Goal: Information Seeking & Learning: Learn about a topic

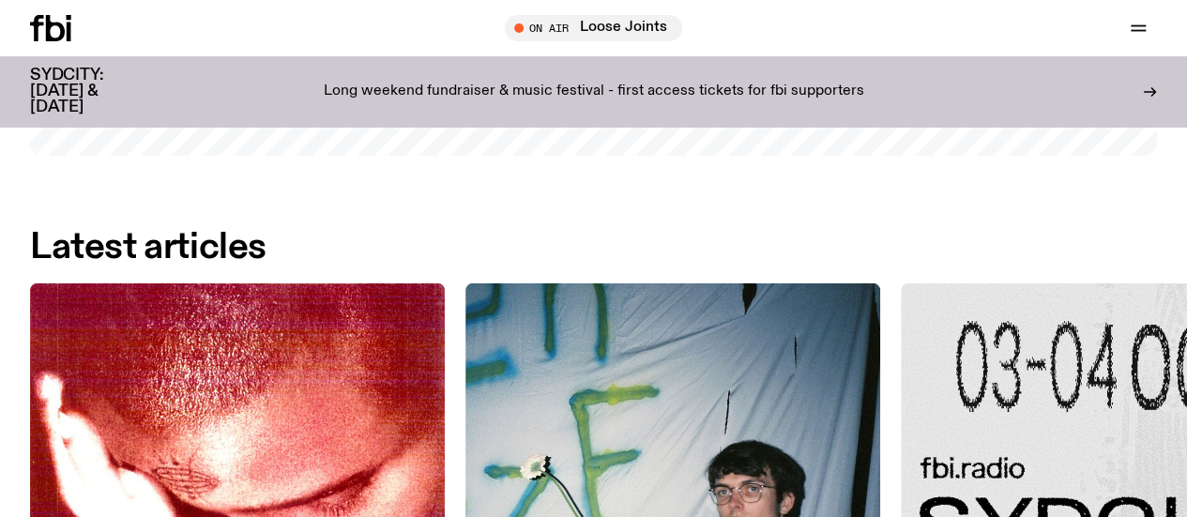
scroll to position [2444, 0]
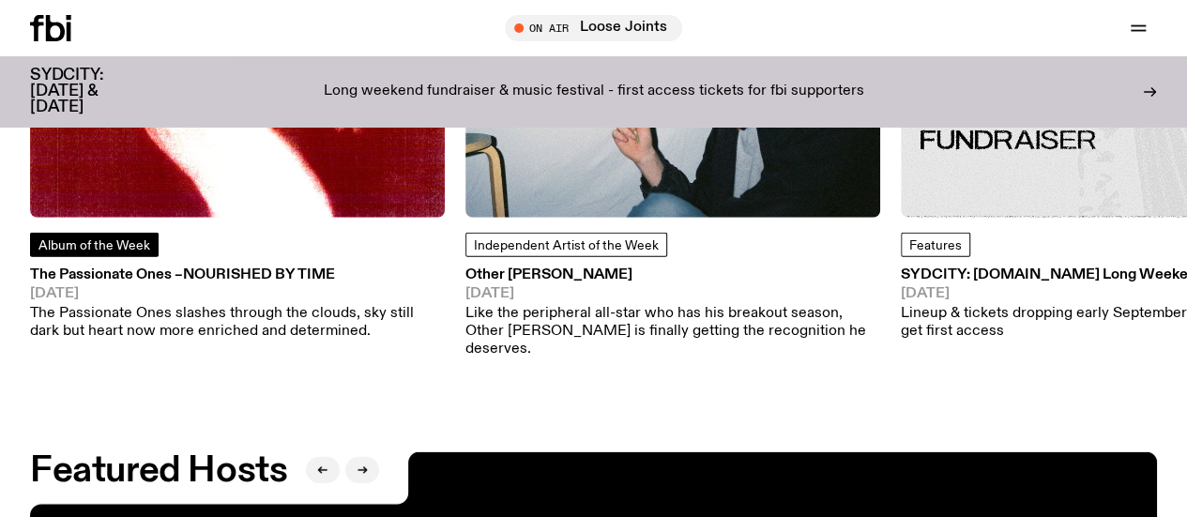
click at [94, 253] on span "Album of the Week" at bounding box center [94, 245] width 112 height 13
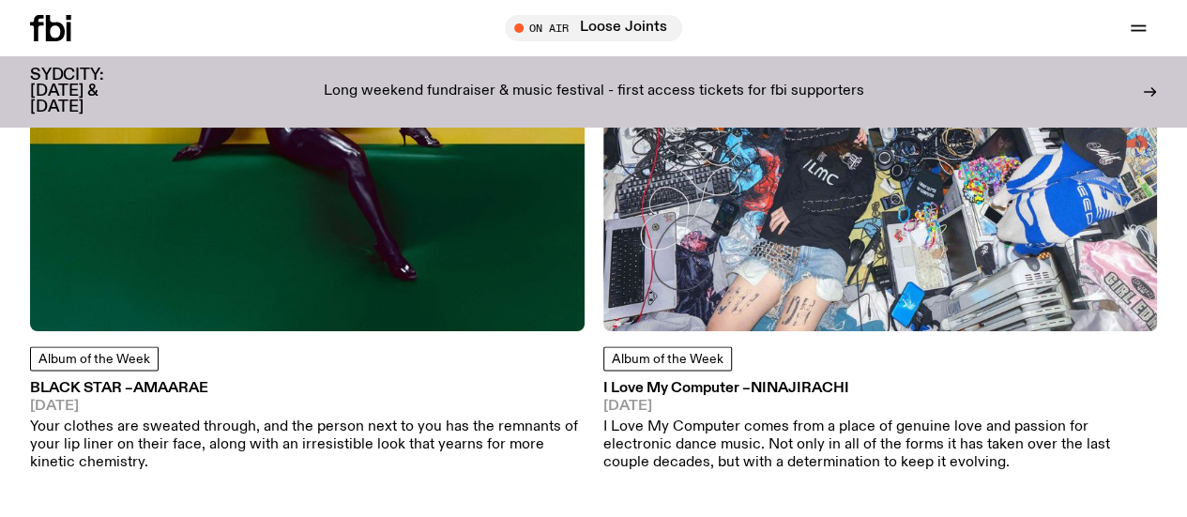
scroll to position [820, 0]
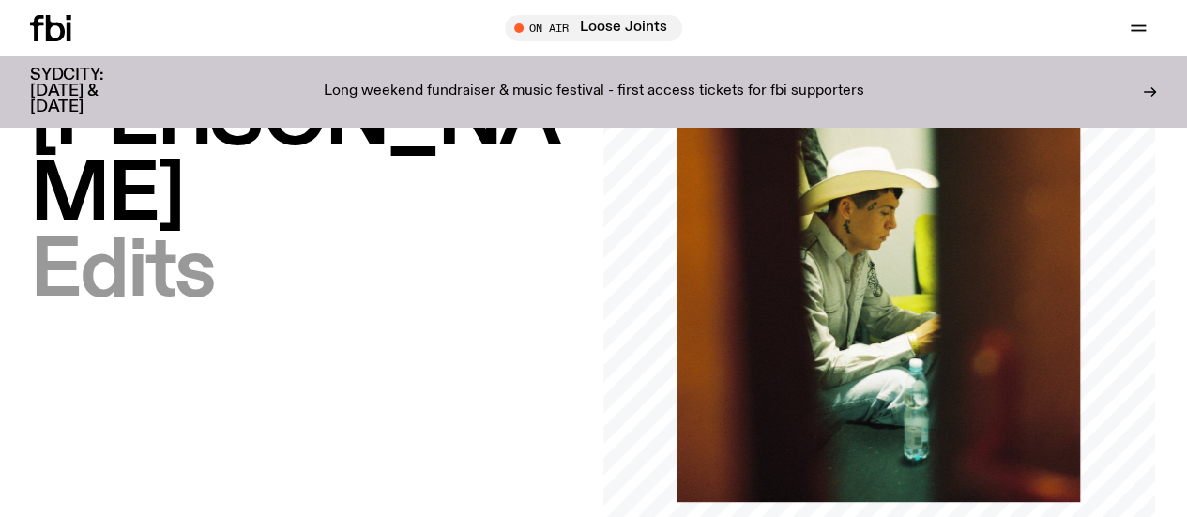
scroll to position [140, 0]
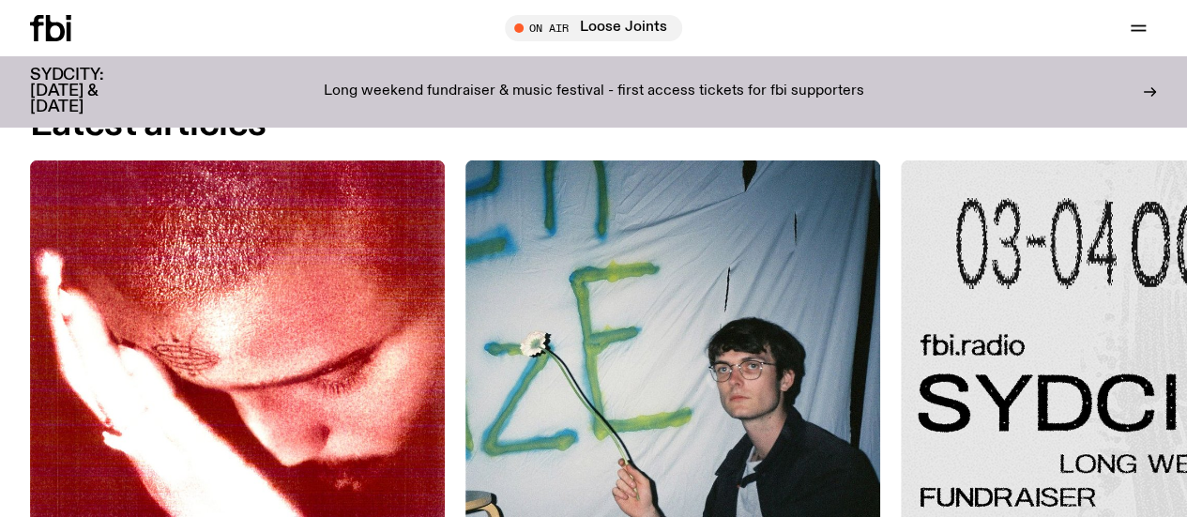
scroll to position [2130, 0]
